Goal: Check status: Check status

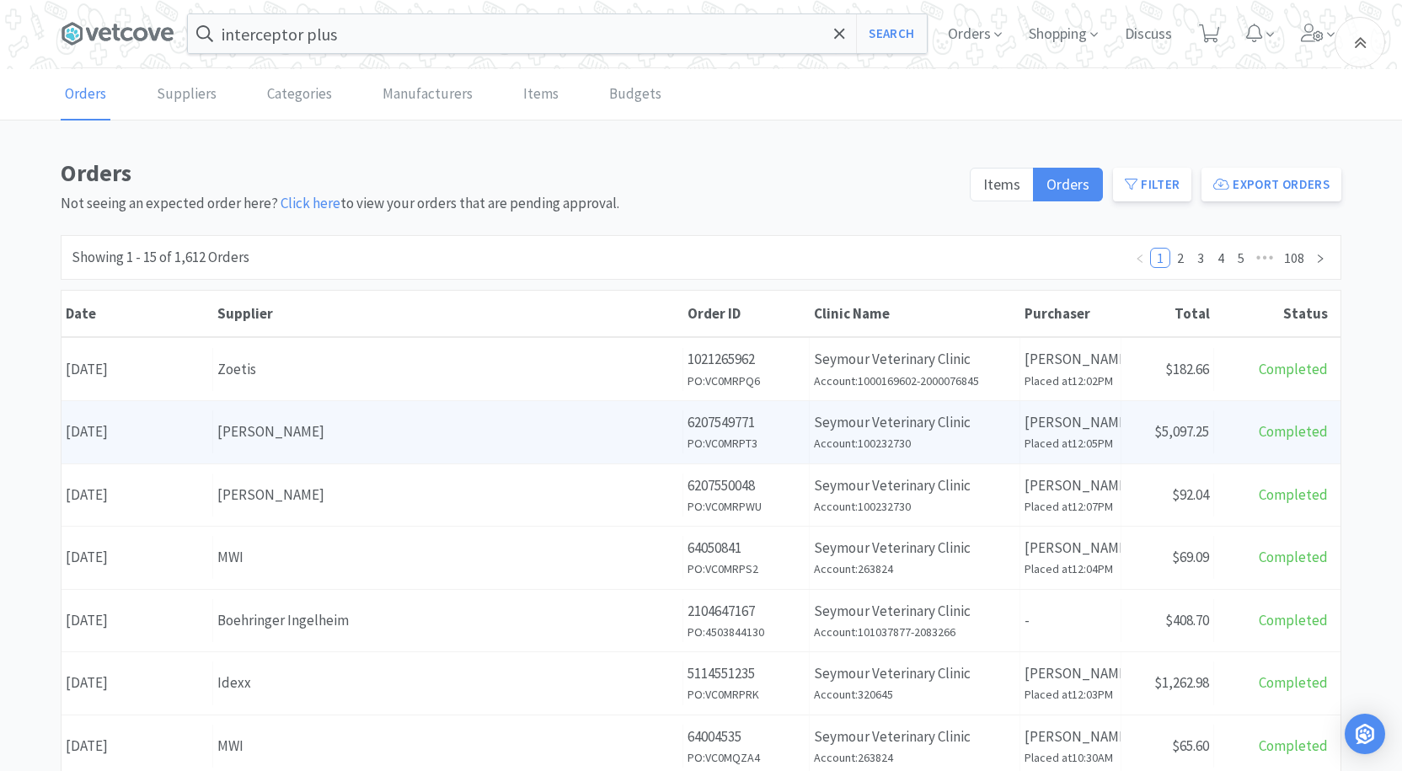
scroll to position [253, 0]
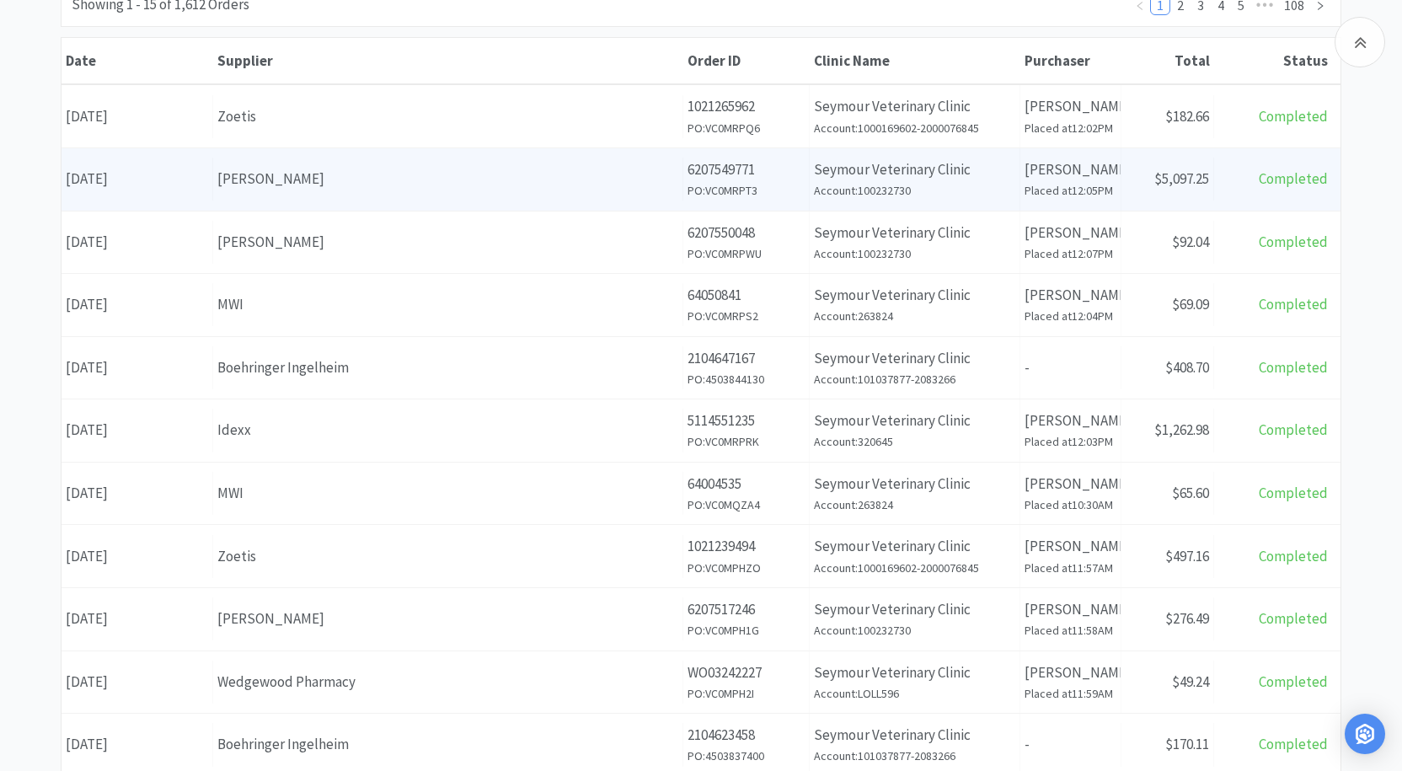
click at [272, 192] on div "Supplier [PERSON_NAME]" at bounding box center [448, 179] width 470 height 43
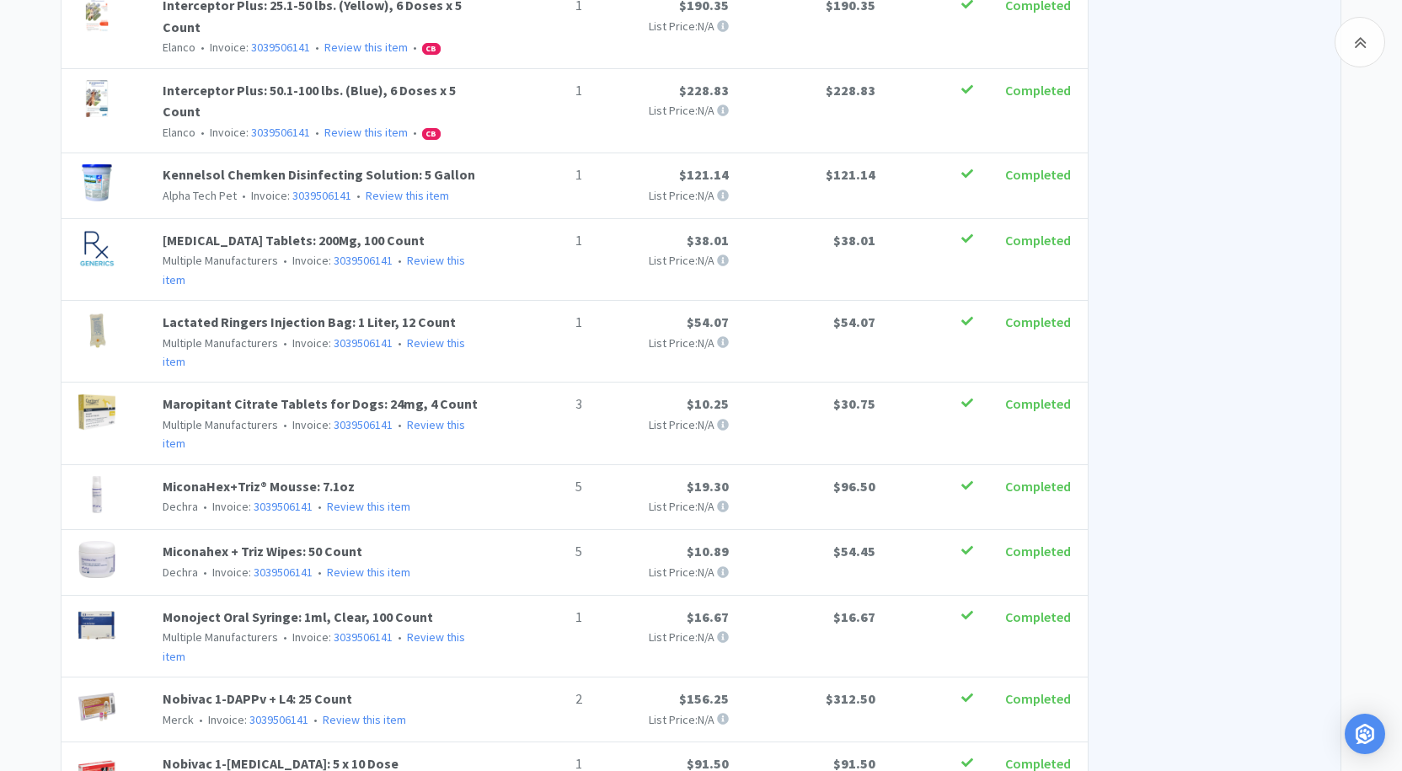
scroll to position [1937, 0]
click at [141, 312] on div at bounding box center [114, 333] width 84 height 42
click at [201, 314] on link "Lactated Ringers Injection Bag: 1 Liter, 12 Count" at bounding box center [309, 322] width 293 height 17
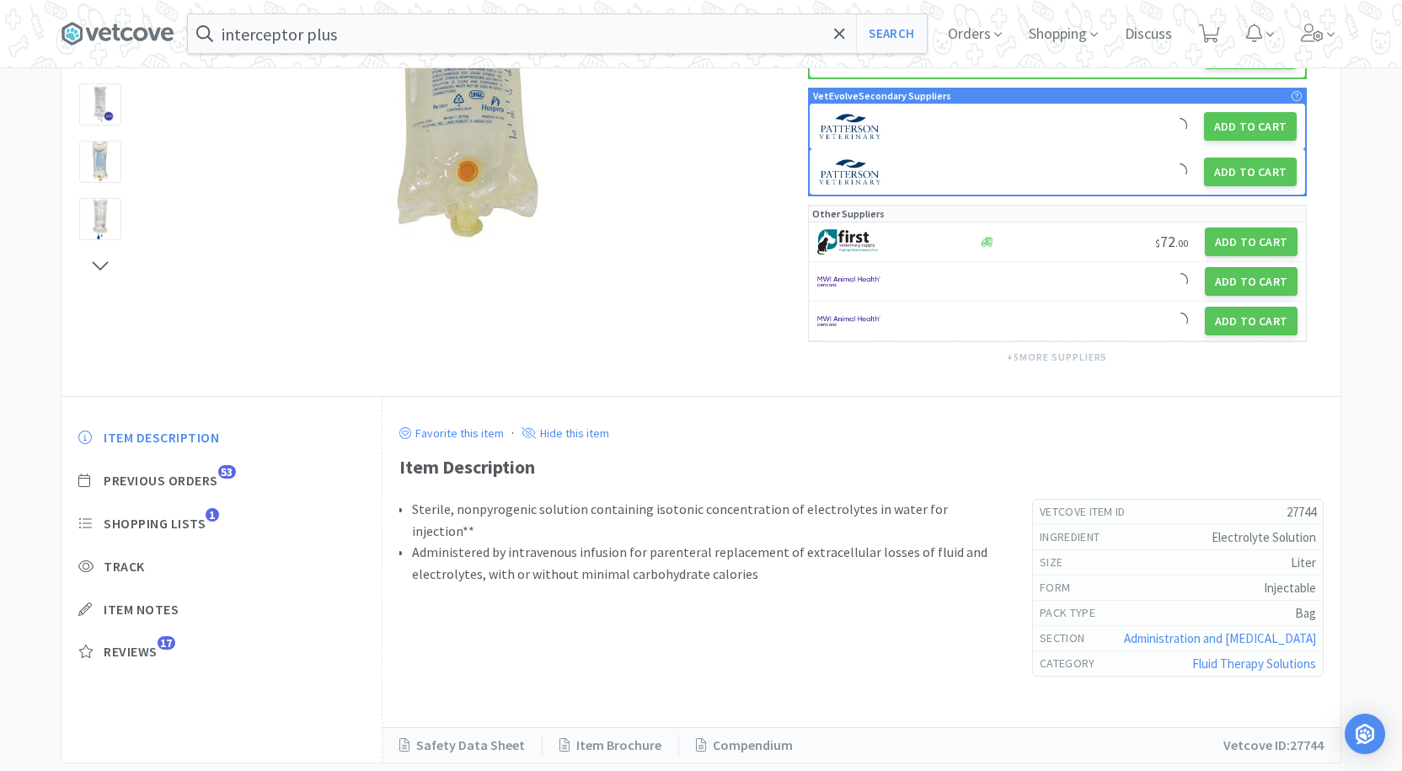
scroll to position [299, 0]
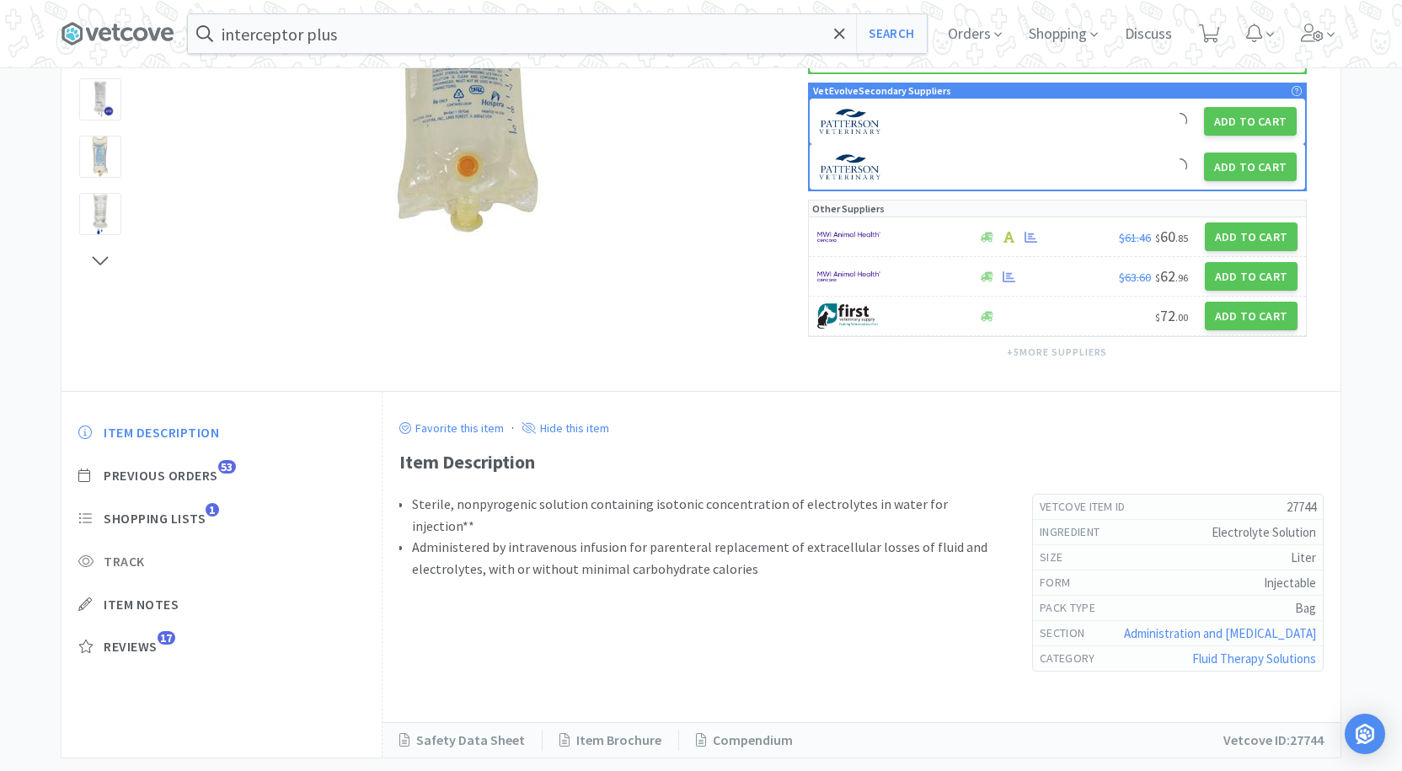
click at [124, 553] on span "Track" at bounding box center [124, 562] width 41 height 18
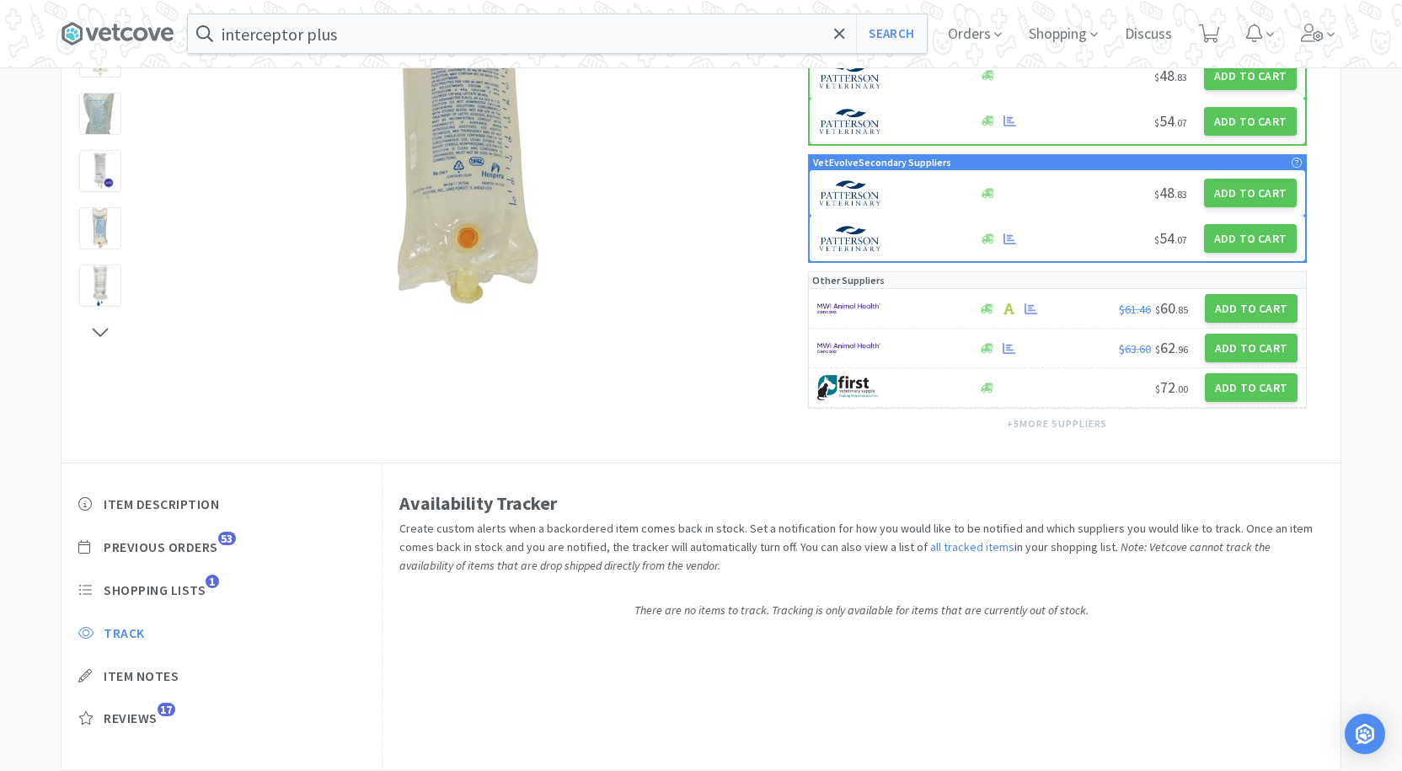
scroll to position [239, 0]
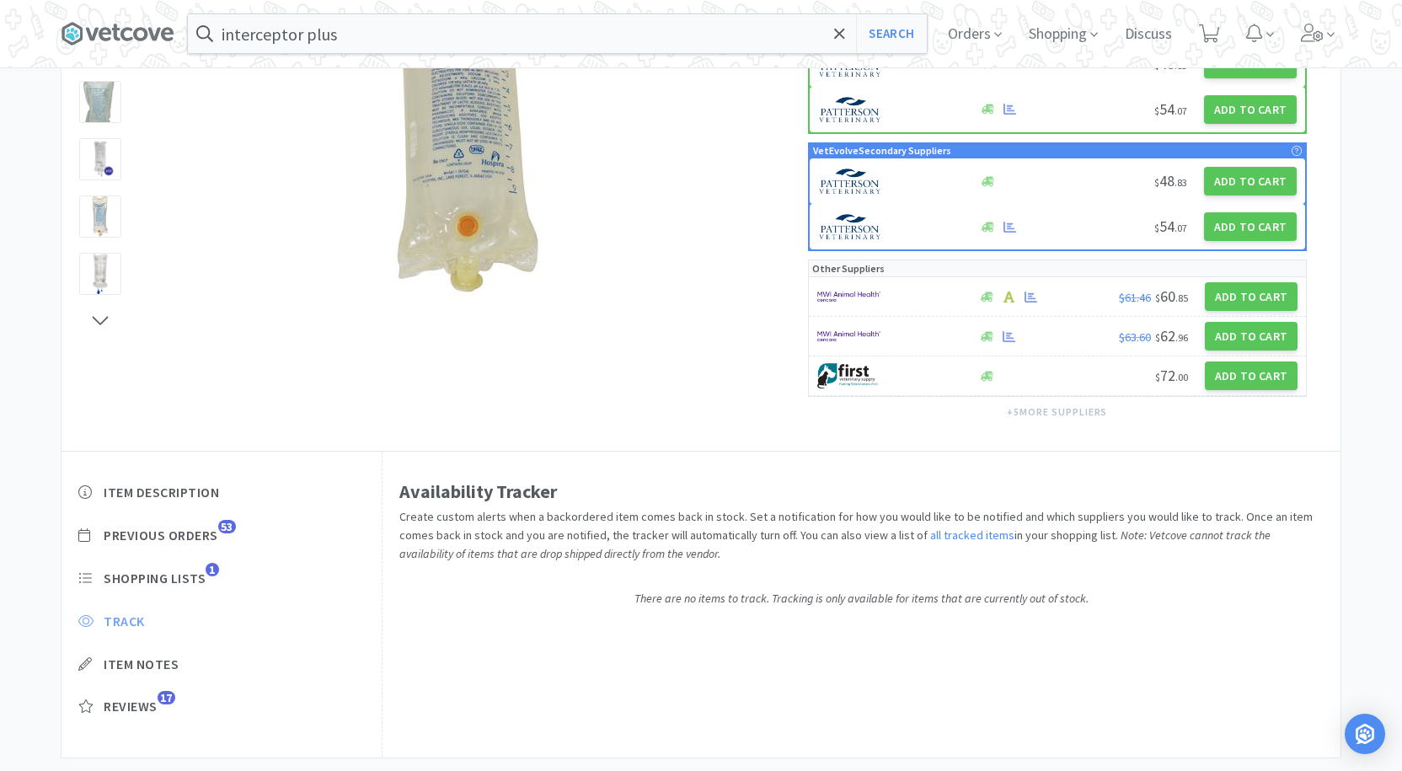
click at [123, 612] on span "Track" at bounding box center [124, 621] width 41 height 18
click at [115, 612] on span "Track" at bounding box center [124, 621] width 41 height 18
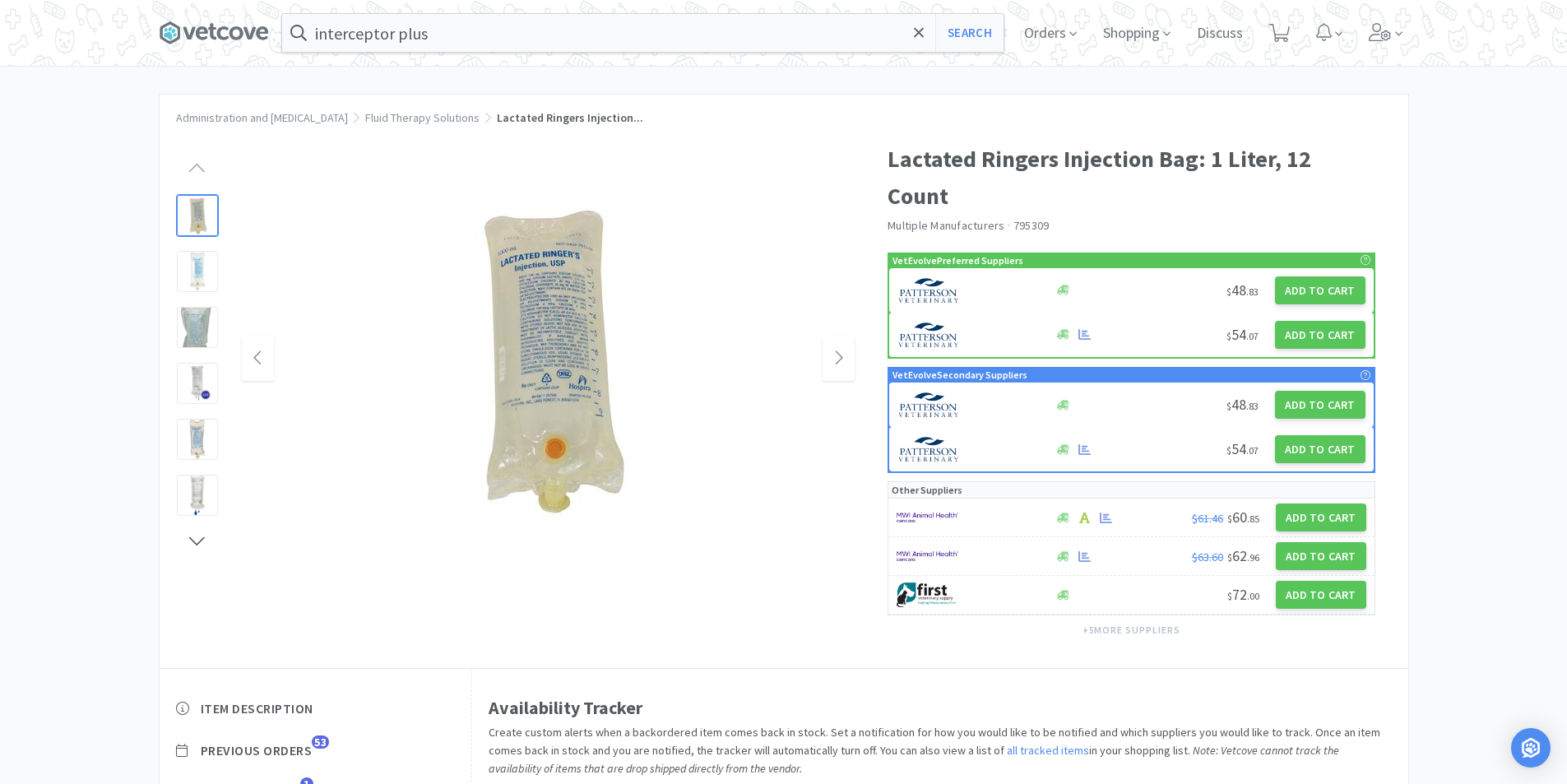
scroll to position [0, 0]
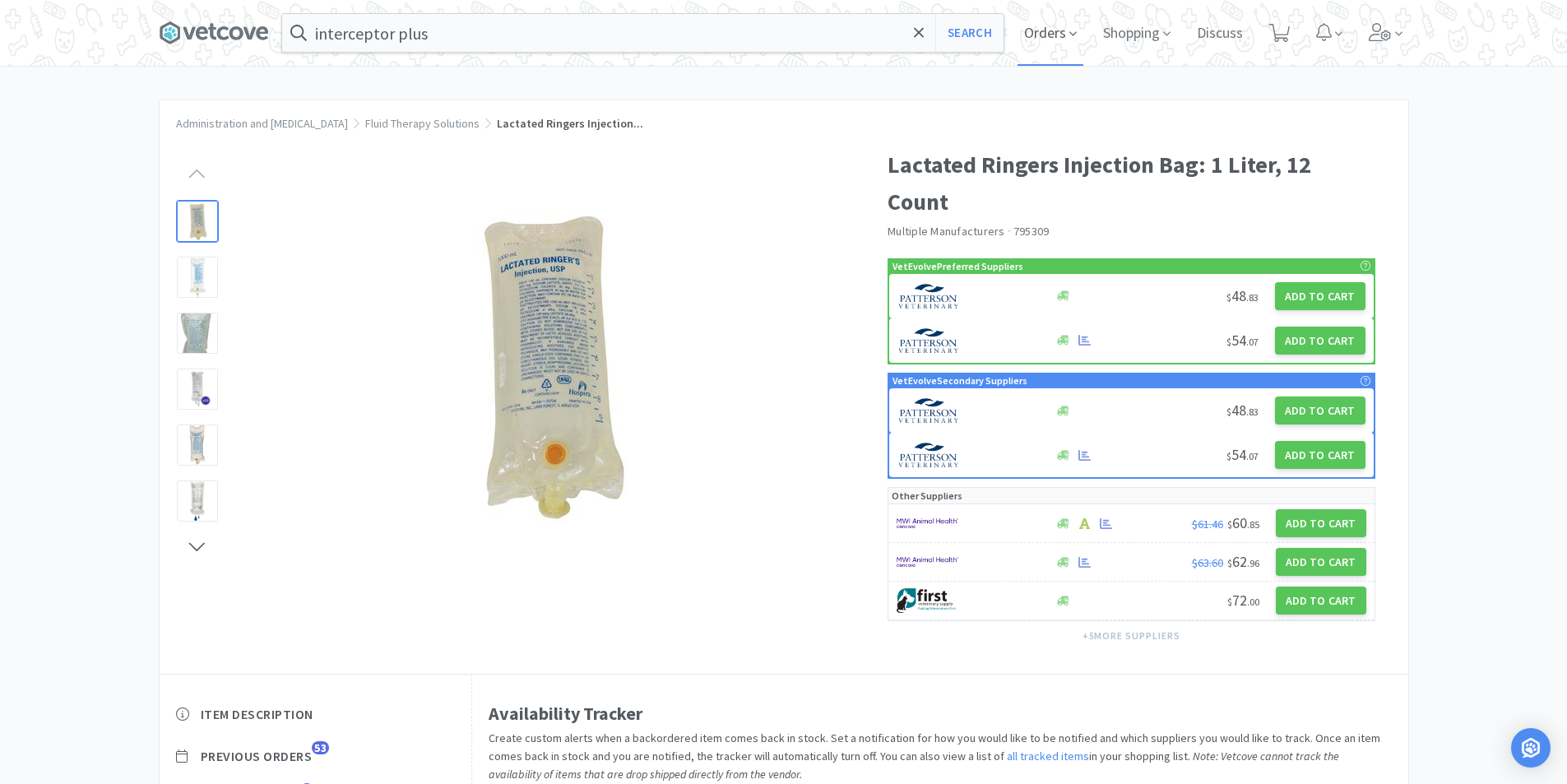
click at [1037, 33] on span "Orders" at bounding box center [1050, 32] width 65 height 65
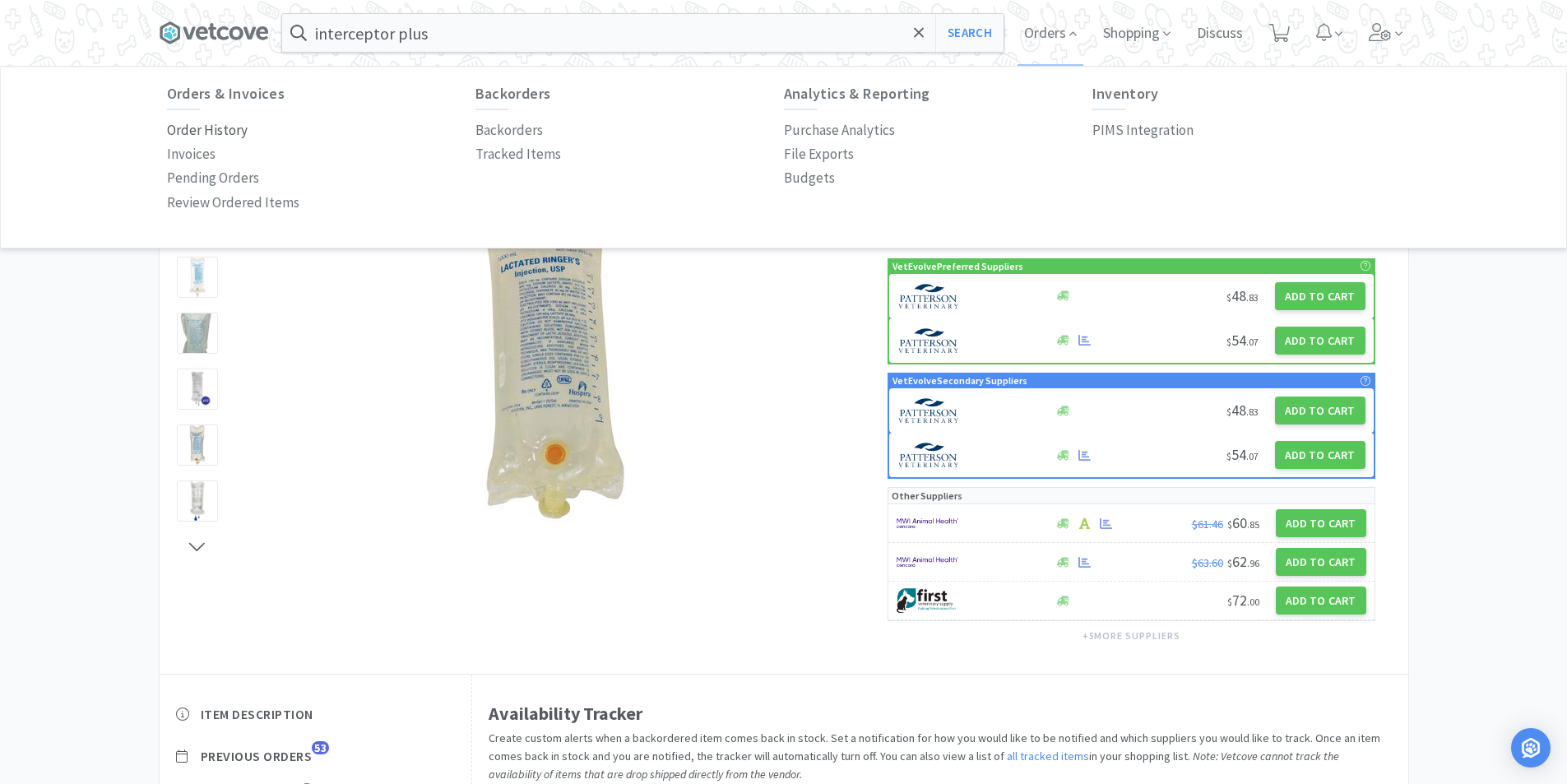
click at [210, 132] on p "Order History" at bounding box center [207, 130] width 81 height 22
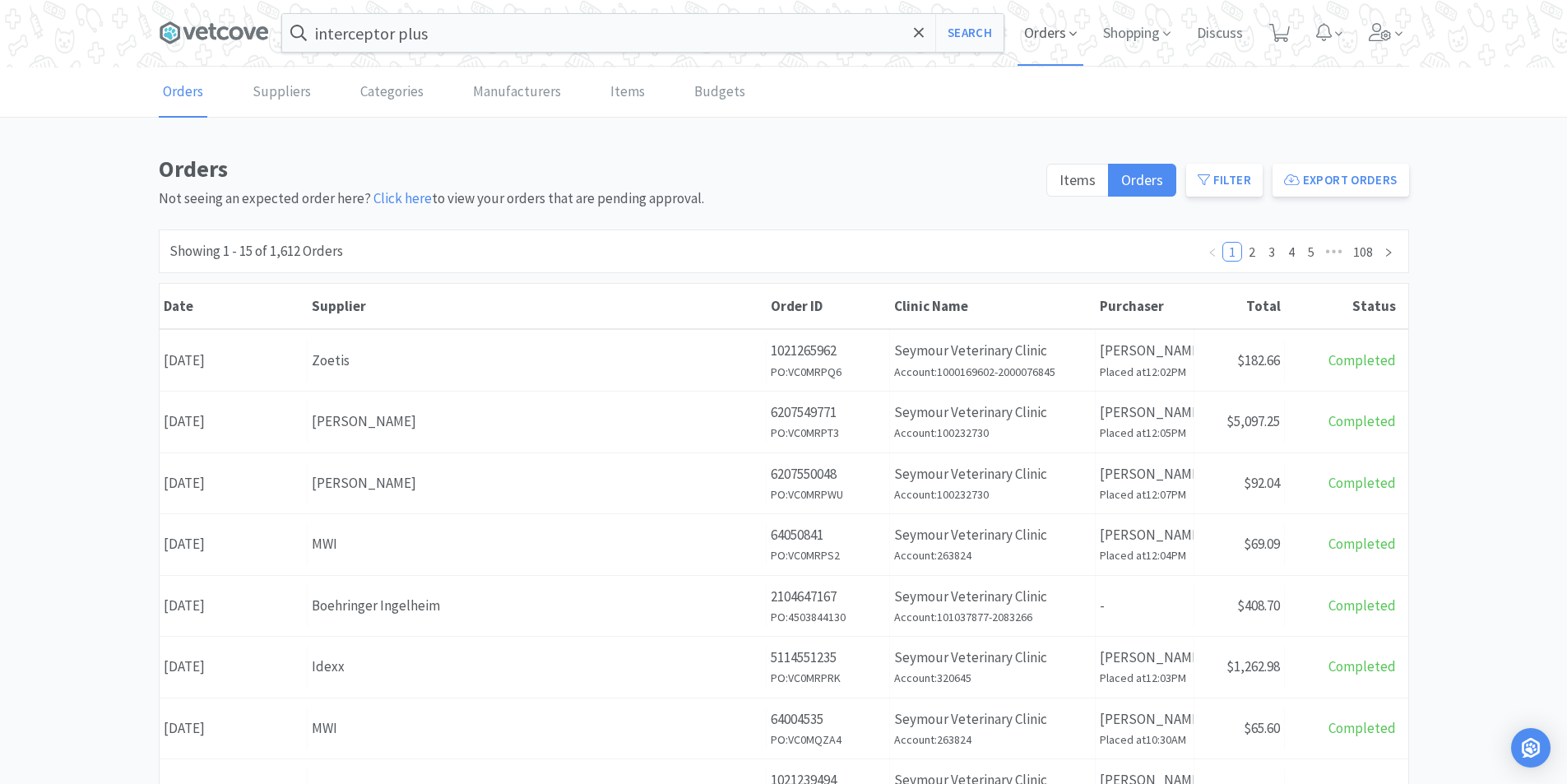
click at [1066, 33] on span "Orders" at bounding box center [1050, 32] width 65 height 65
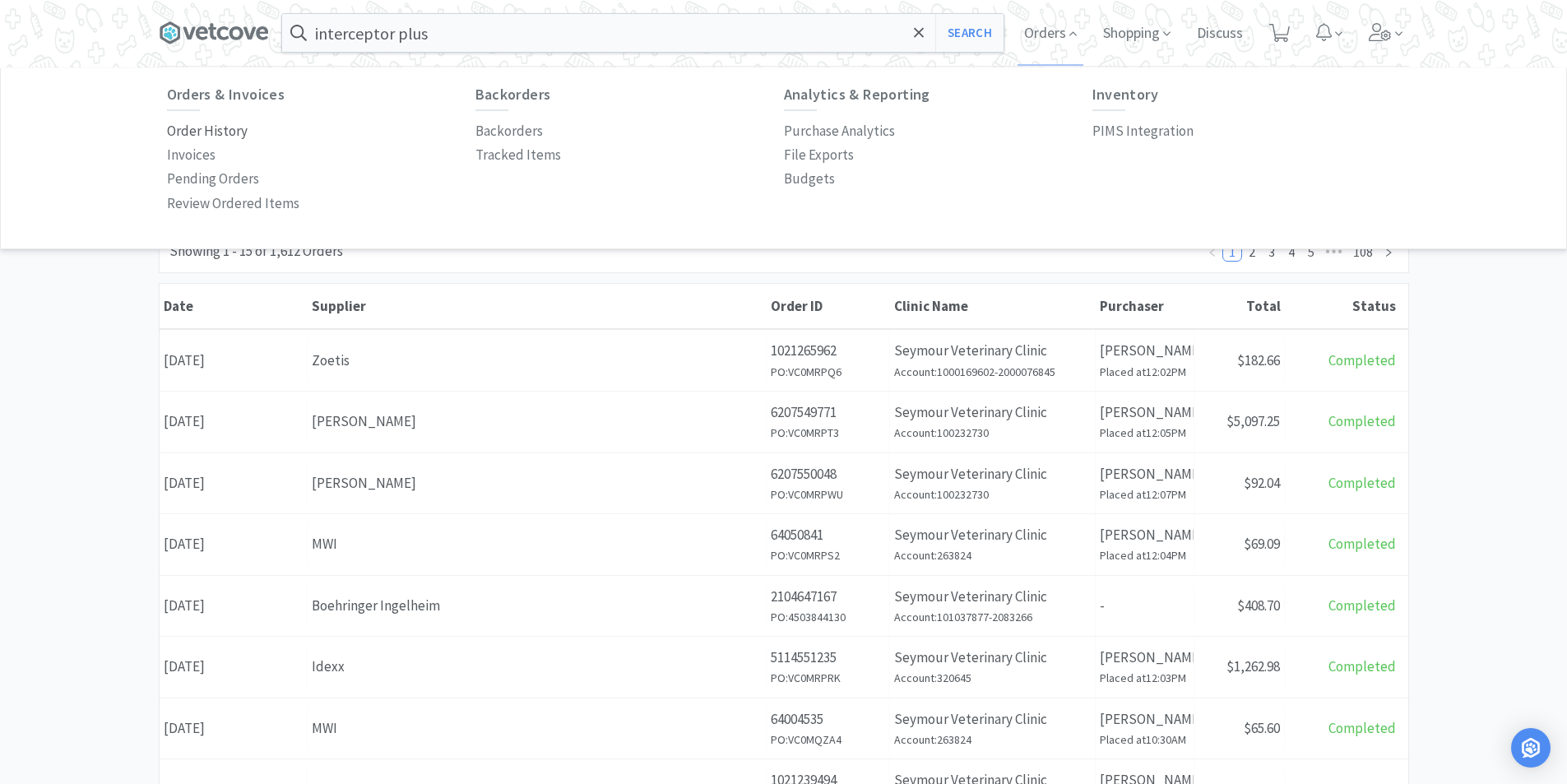
click at [199, 130] on p "Order History" at bounding box center [207, 131] width 81 height 22
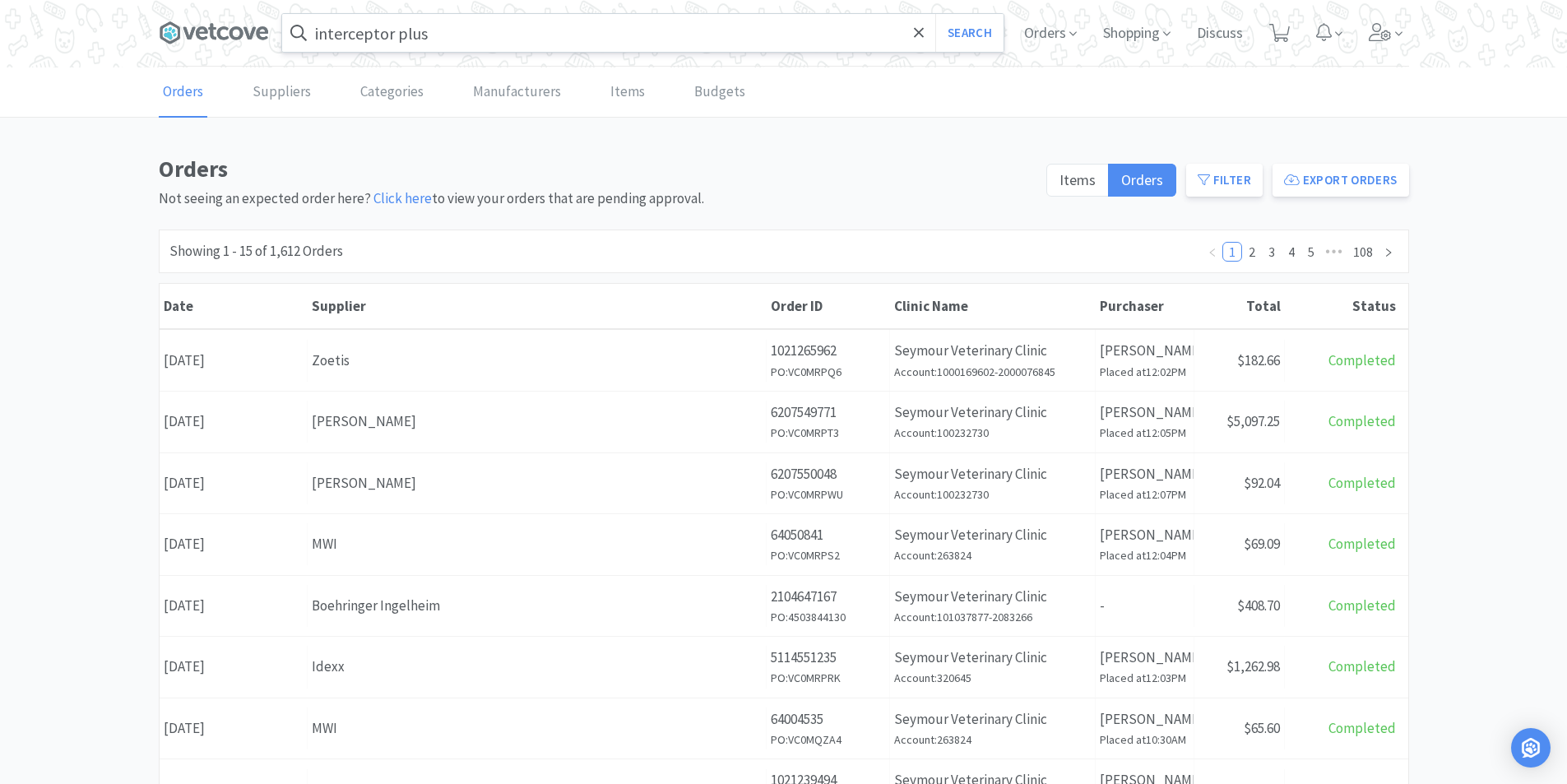
click at [473, 39] on input "interceptor plus" at bounding box center [643, 32] width 722 height 38
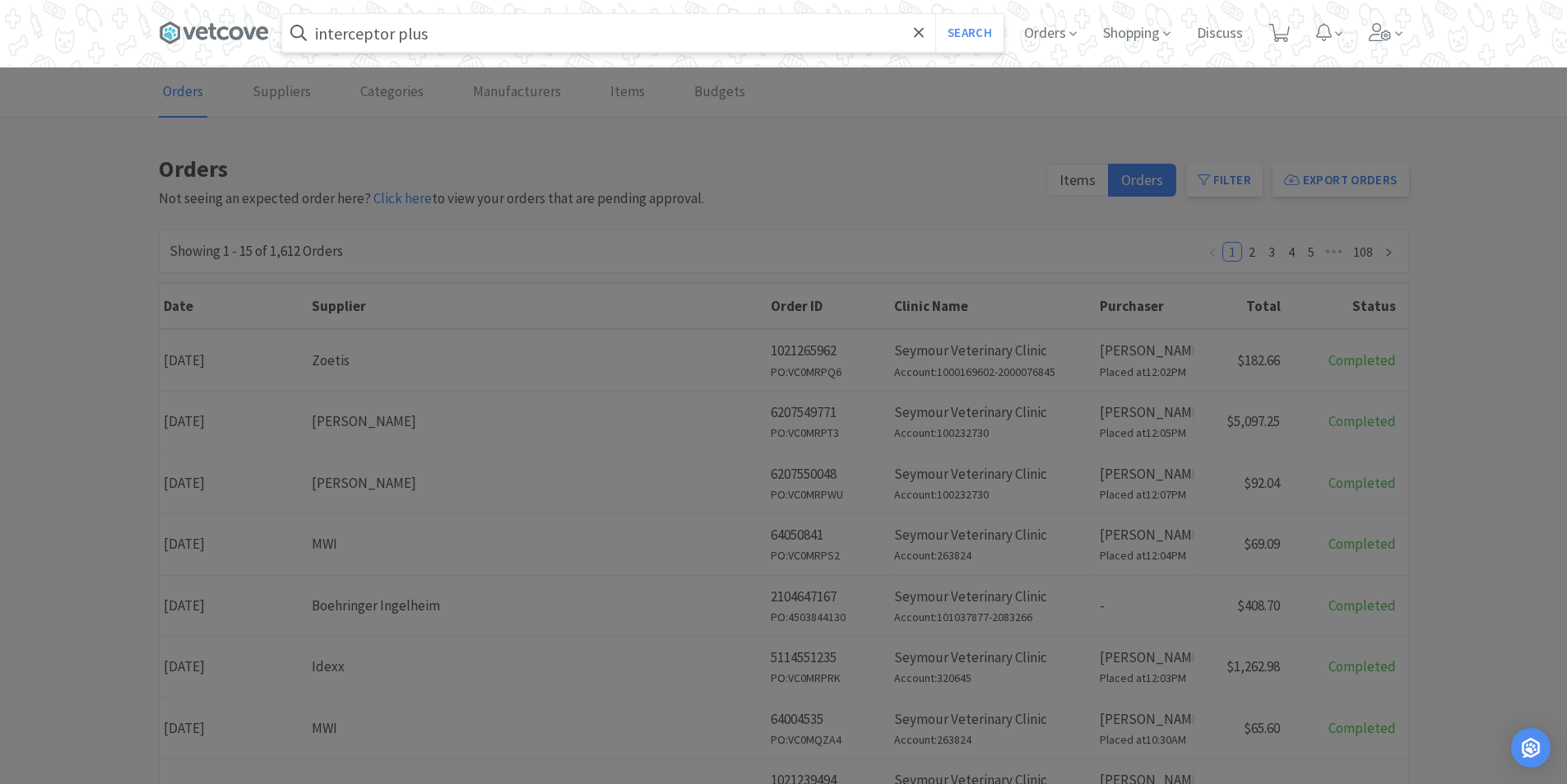
click at [765, 144] on div at bounding box center [784, 392] width 1567 height 784
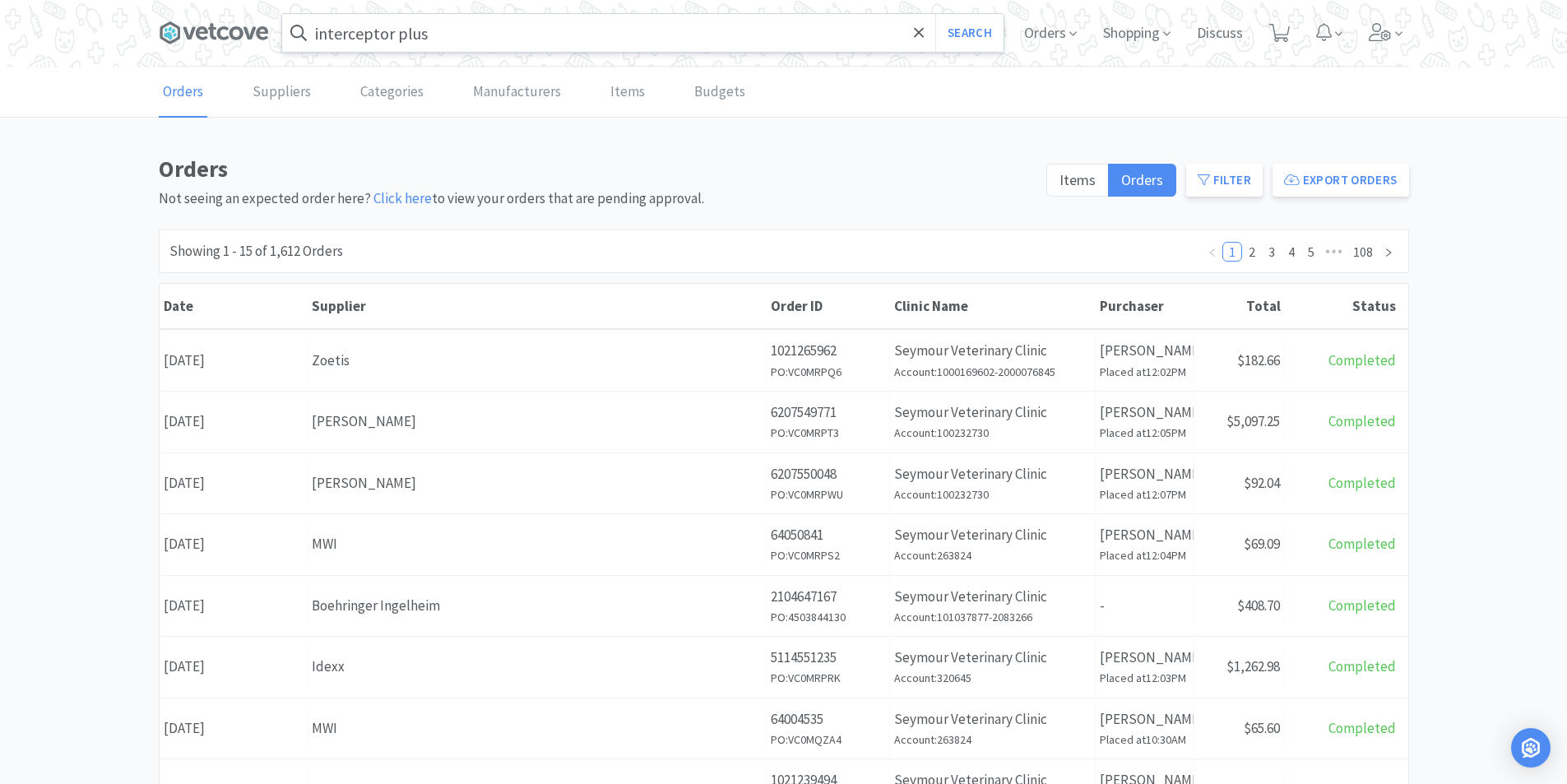
click at [499, 46] on input "interceptor plus" at bounding box center [643, 32] width 722 height 38
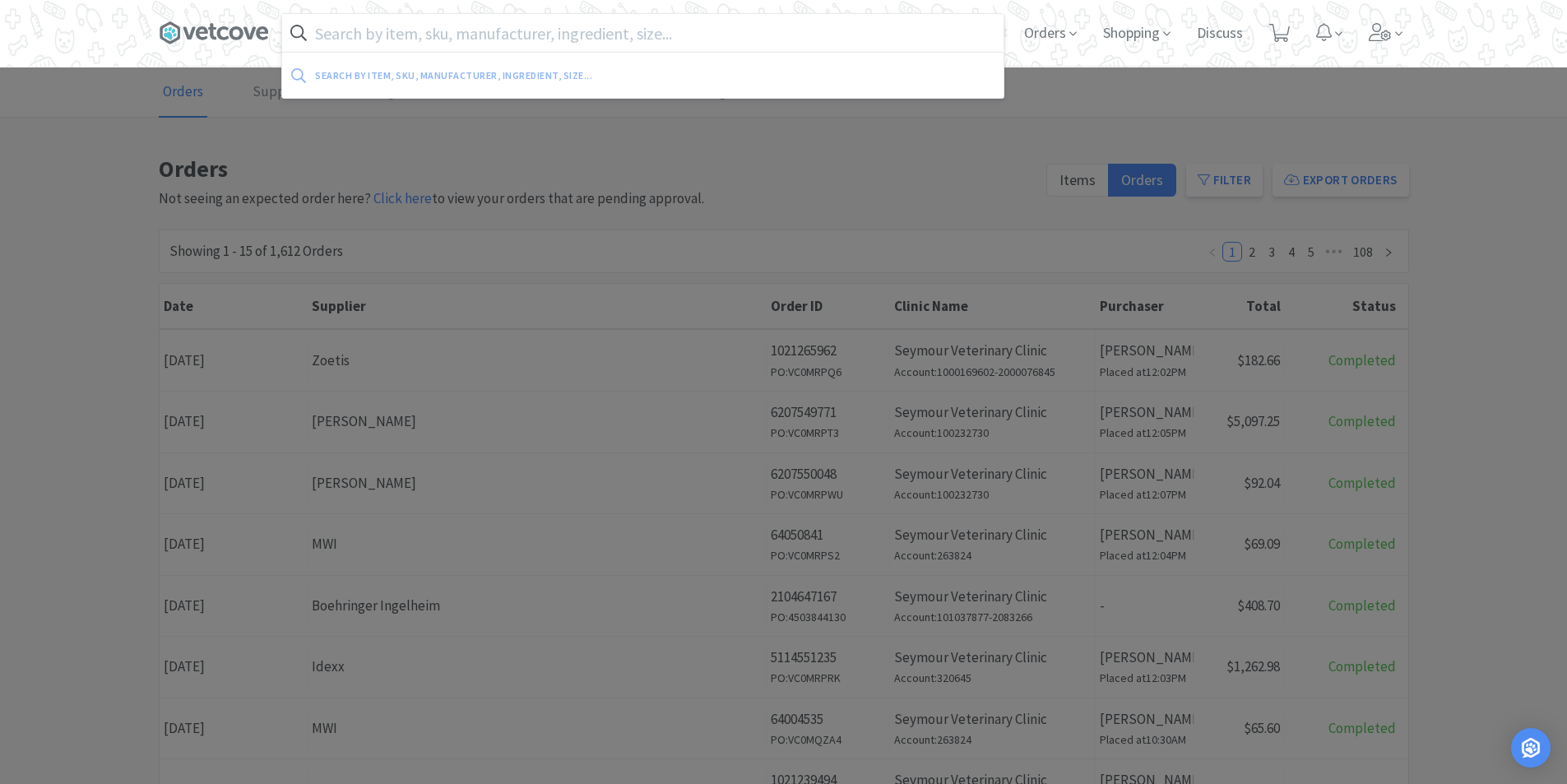
click at [1049, 104] on div at bounding box center [784, 392] width 1567 height 784
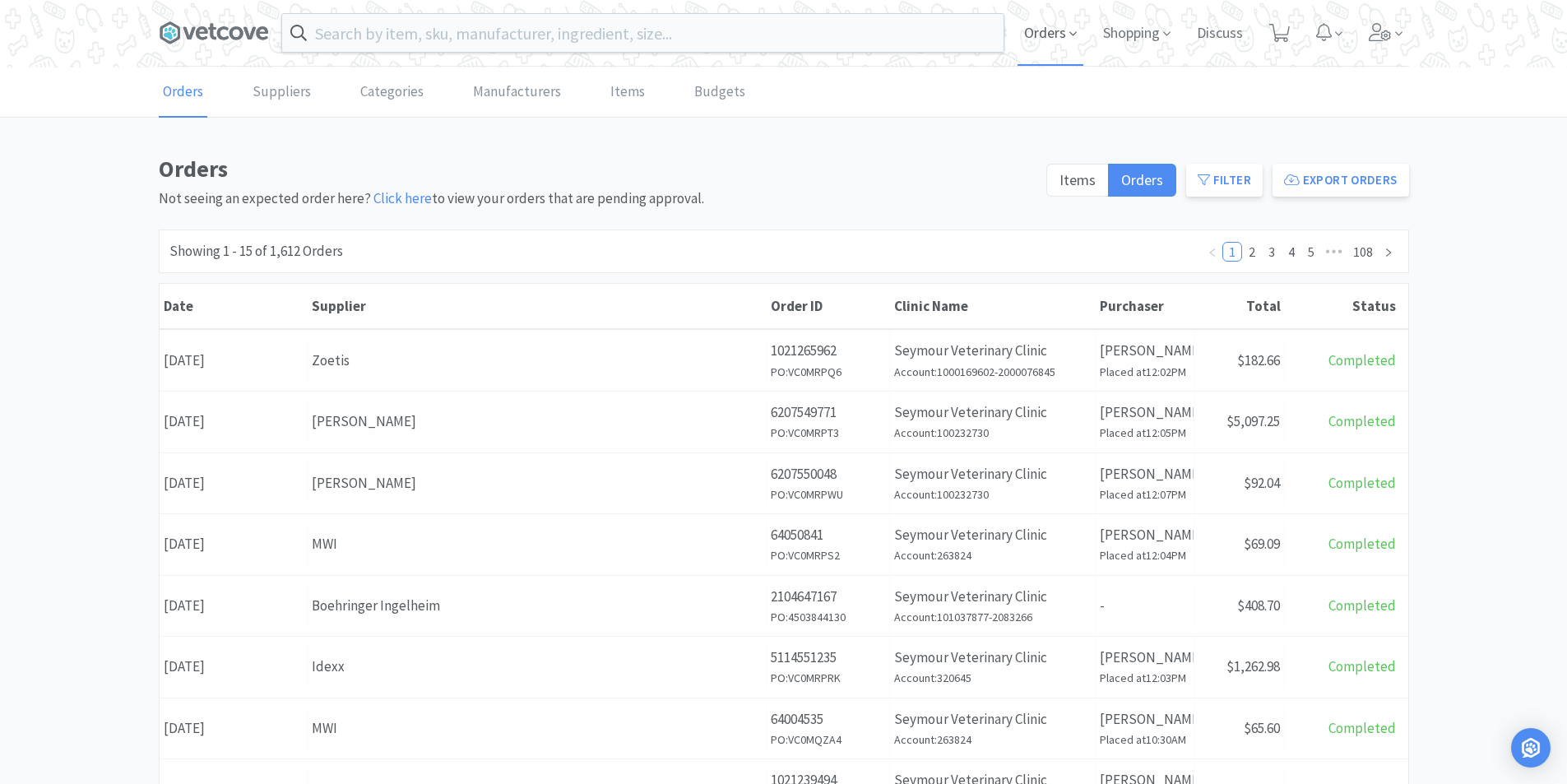
click at [1054, 34] on span "Orders" at bounding box center [1050, 32] width 65 height 65
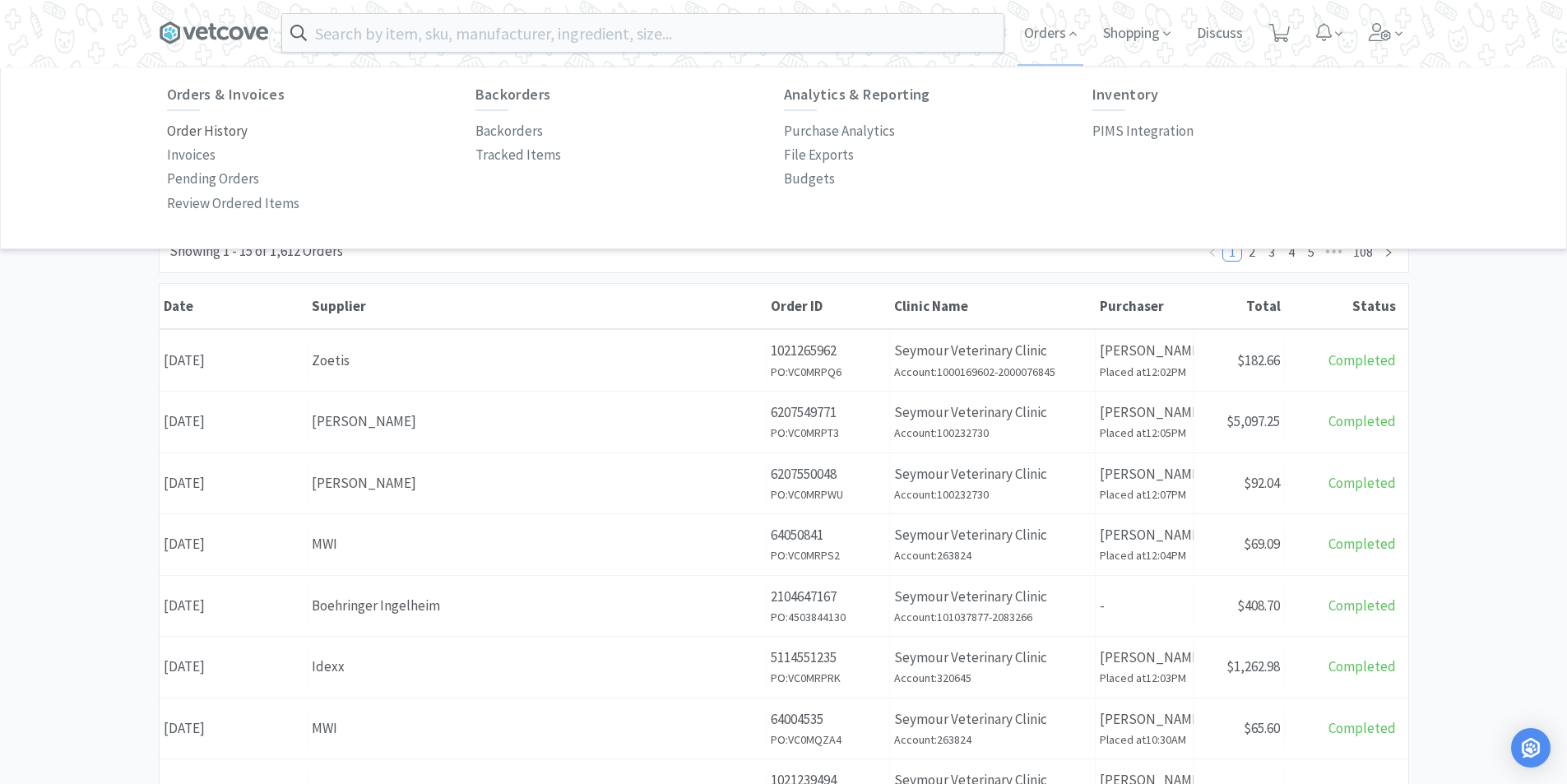
click at [210, 132] on p "Order History" at bounding box center [207, 131] width 81 height 22
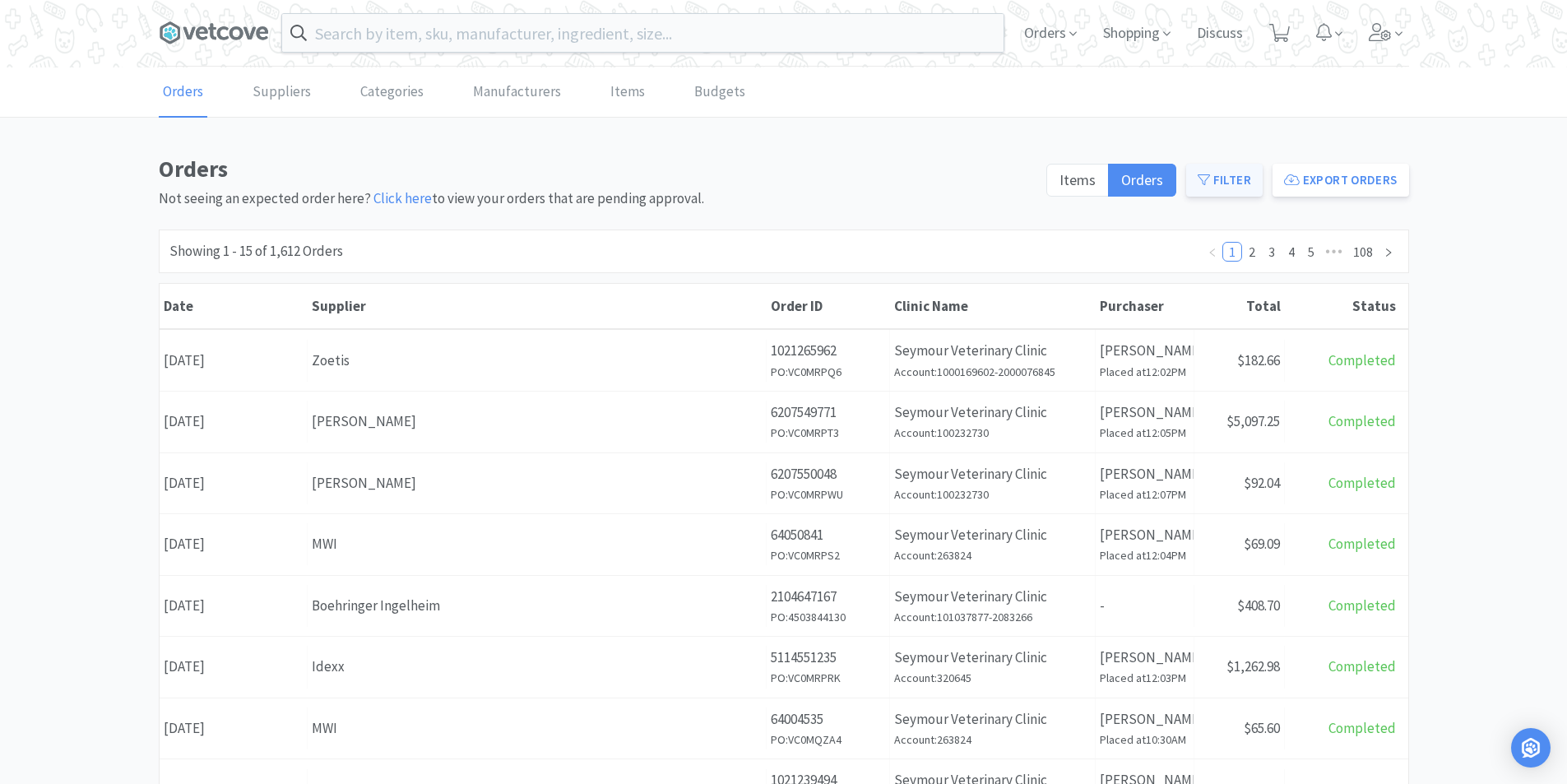
click at [1234, 180] on button "Filter" at bounding box center [1225, 181] width 76 height 33
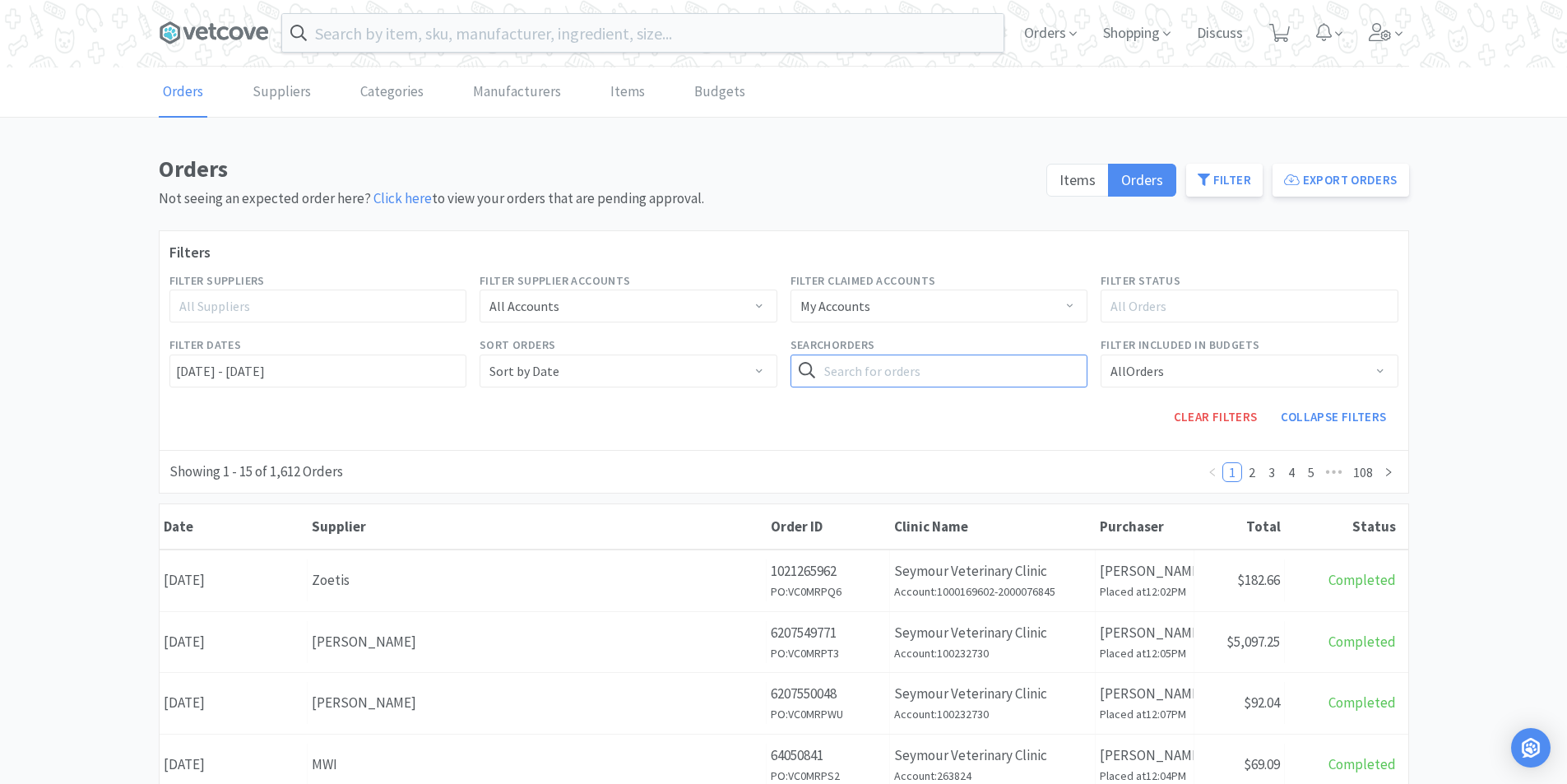
click at [867, 379] on input "text" at bounding box center [939, 371] width 298 height 33
type input "diroban"
click at [1065, 369] on button "Search" at bounding box center [1053, 371] width 67 height 33
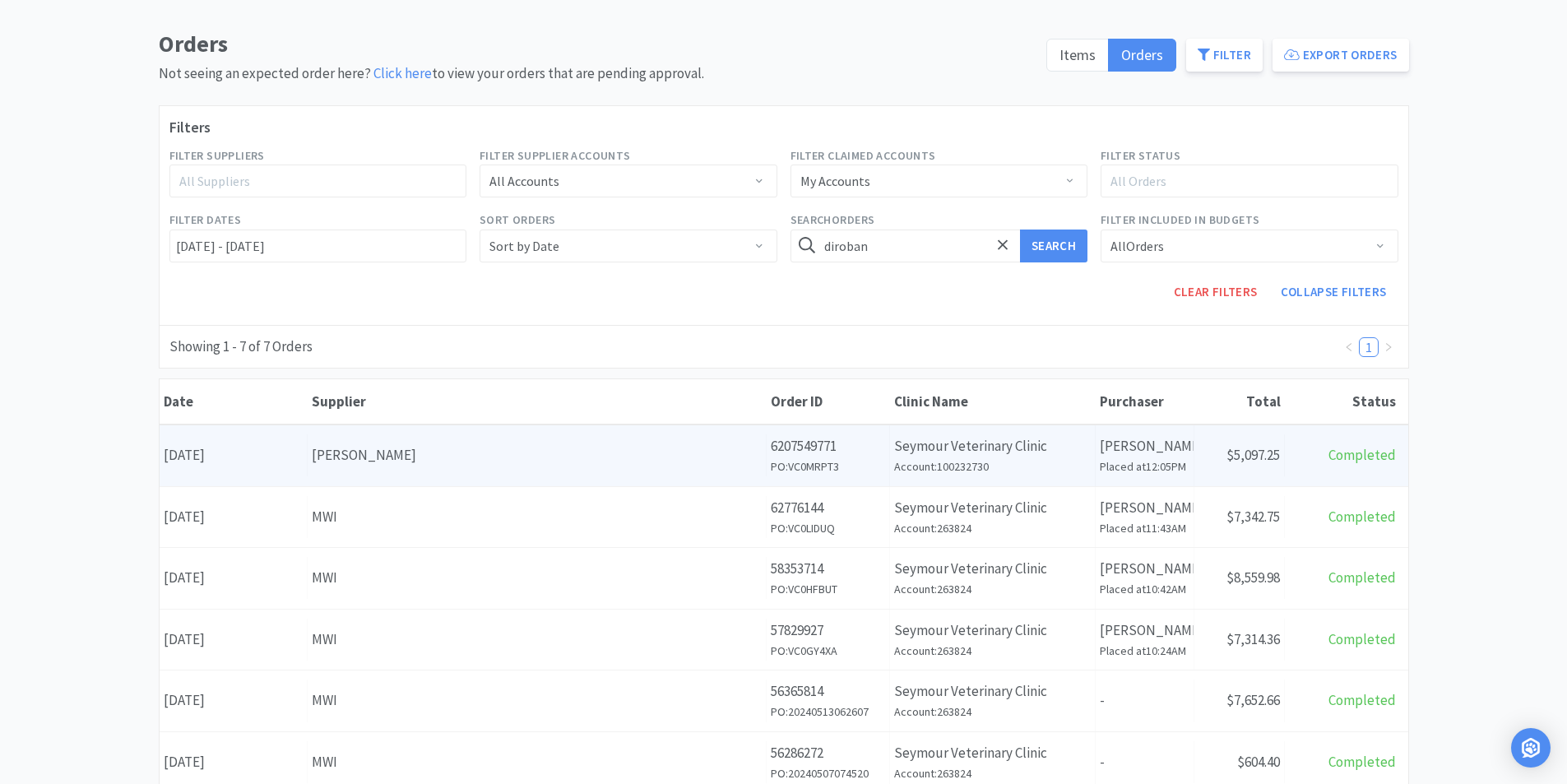
scroll to position [164, 0]
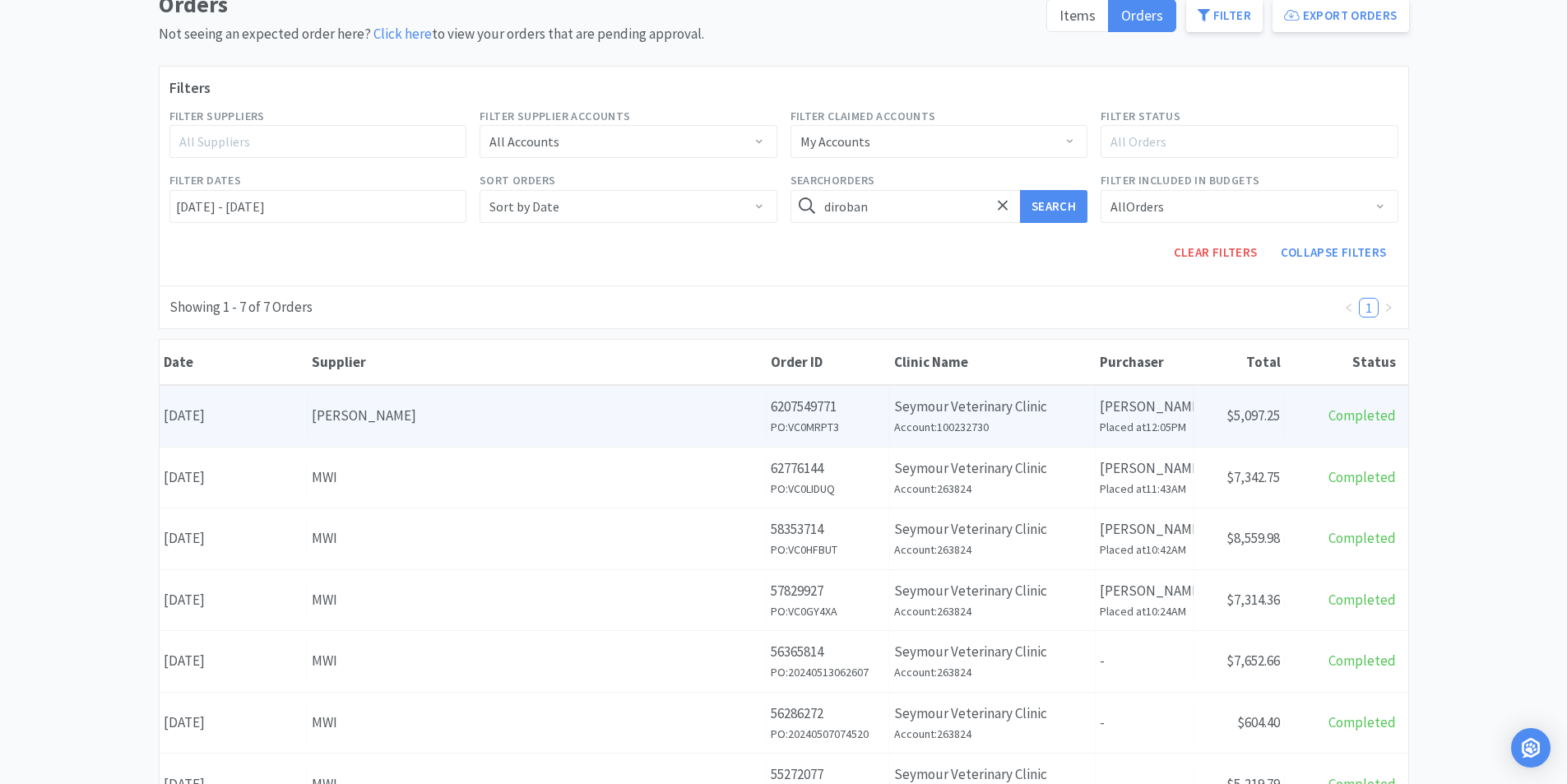
click at [486, 424] on div "[PERSON_NAME]" at bounding box center [536, 415] width 450 height 22
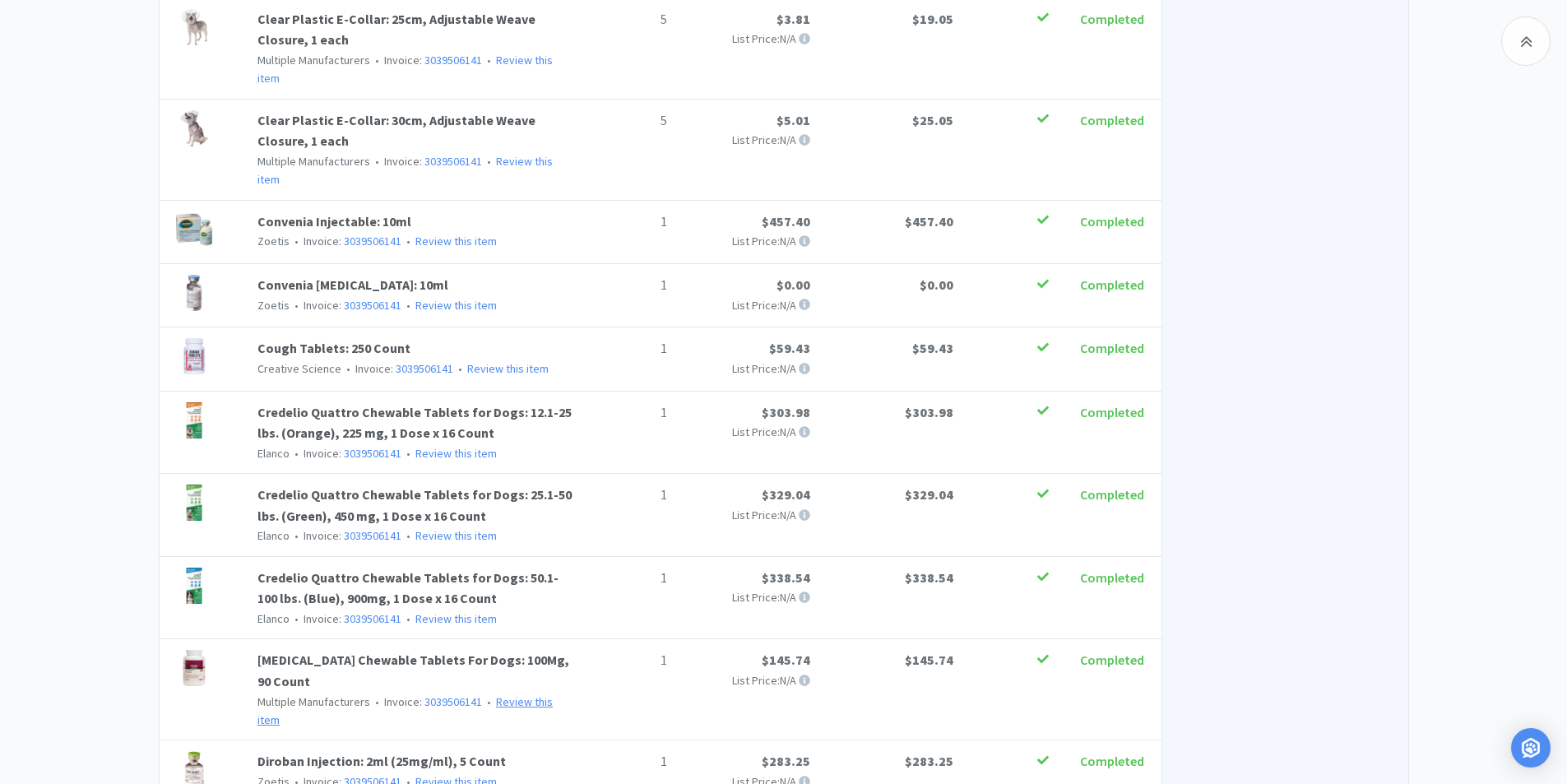
scroll to position [1151, 0]
